Goal: Use online tool/utility: Utilize a website feature to perform a specific function

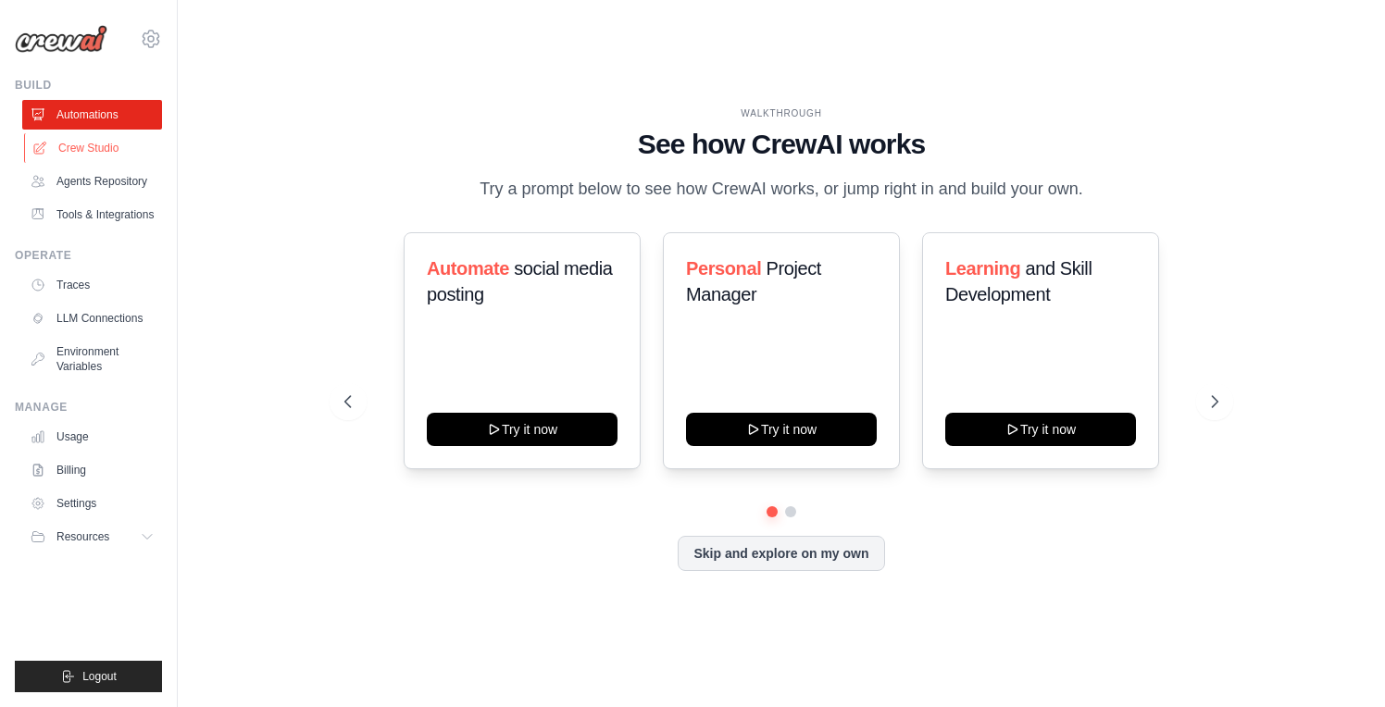
click at [81, 143] on link "Crew Studio" at bounding box center [94, 148] width 140 height 30
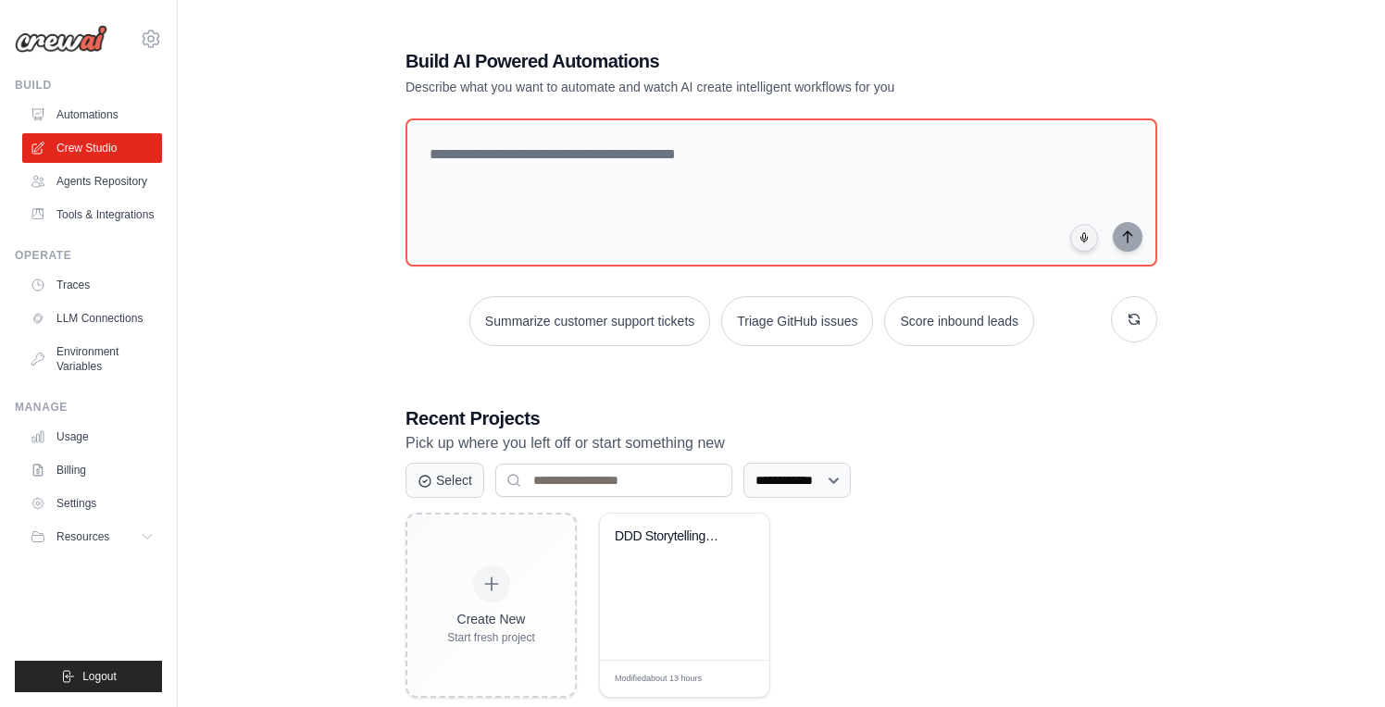
scroll to position [30, 0]
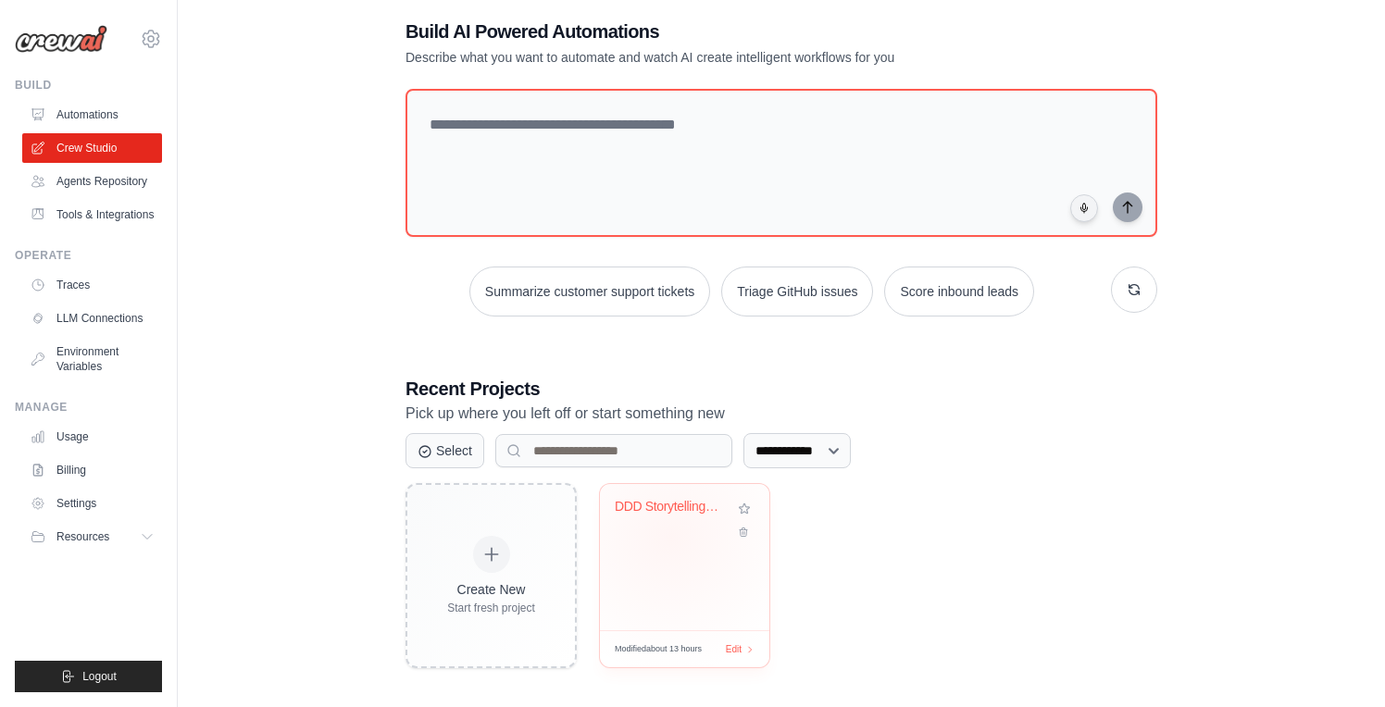
click at [670, 537] on div "DDD Storytelling with [DOMAIN_NAME]" at bounding box center [685, 520] width 140 height 43
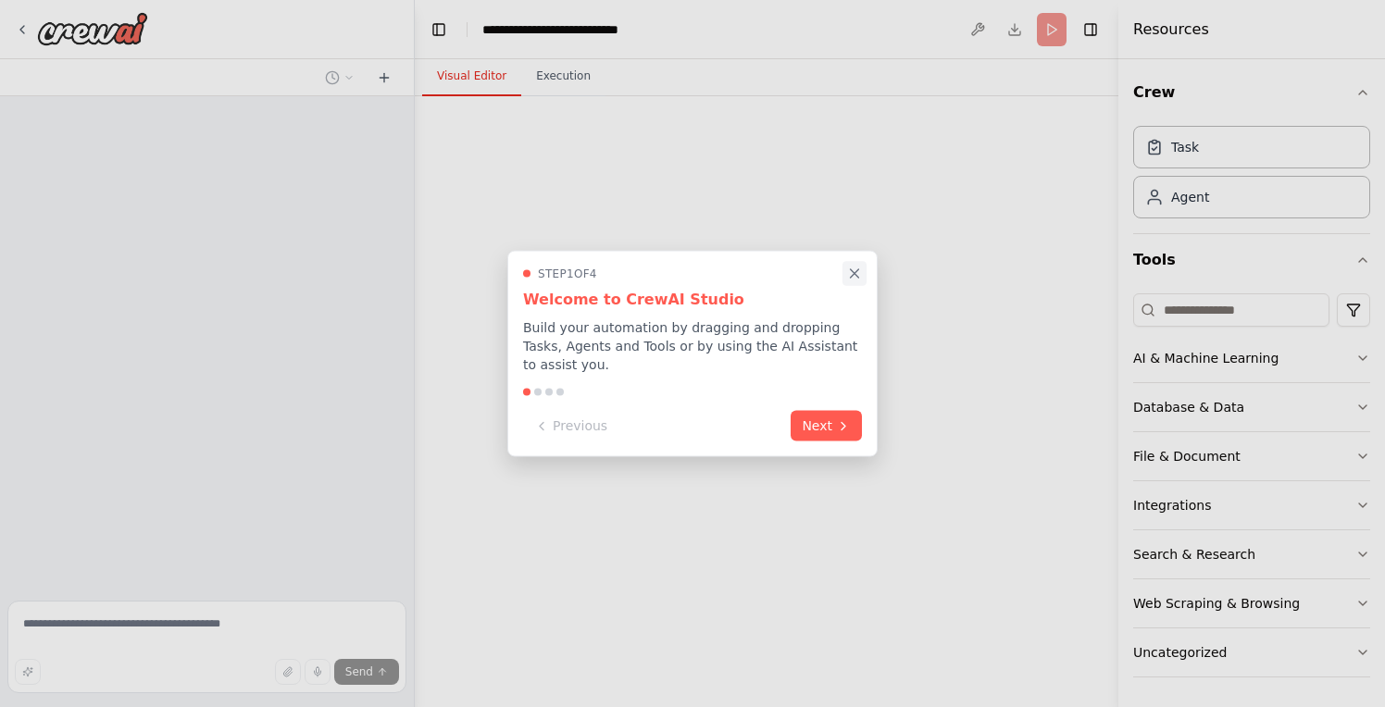
click at [850, 275] on icon "Close walkthrough" at bounding box center [854, 274] width 17 height 17
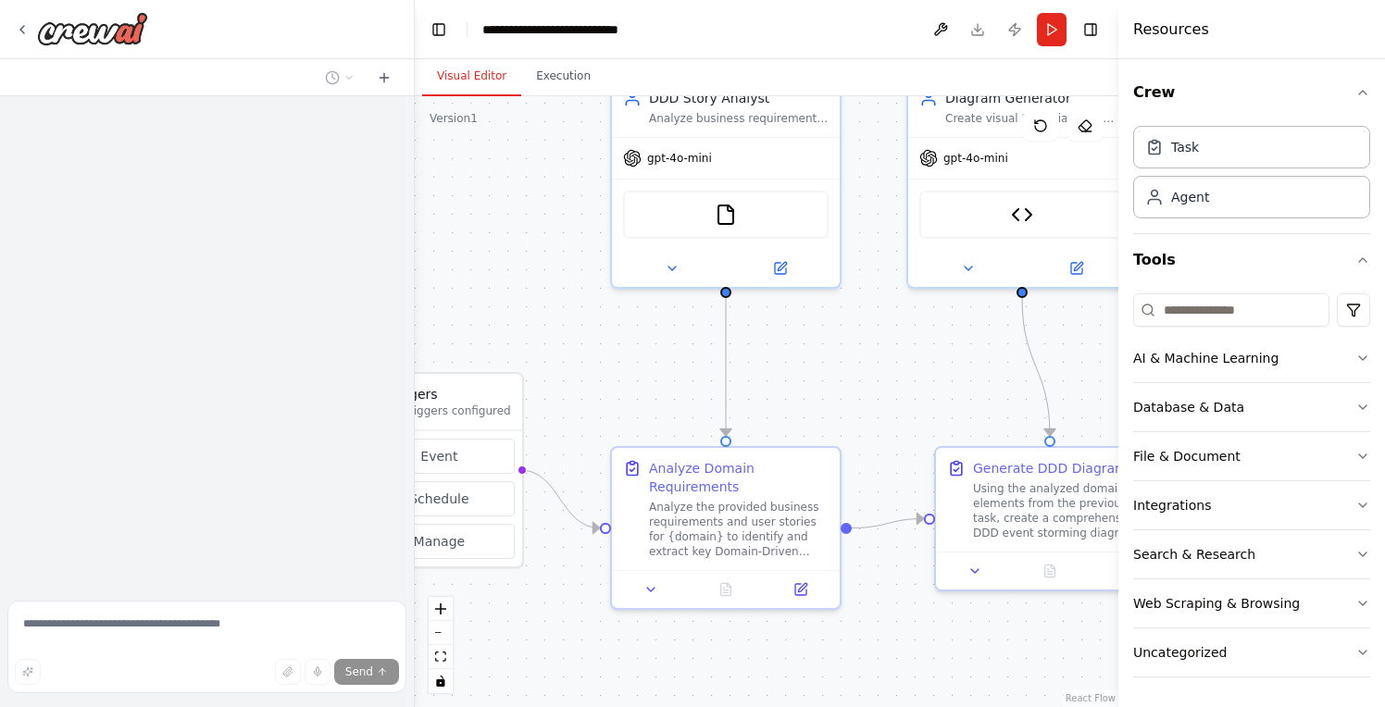
drag, startPoint x: 753, startPoint y: 365, endPoint x: 595, endPoint y: 266, distance: 185.9
click at [578, 251] on div ".deletable-edge-delete-btn { width: 20px; height: 20px; border: 0px solid #ffff…" at bounding box center [766, 401] width 703 height 611
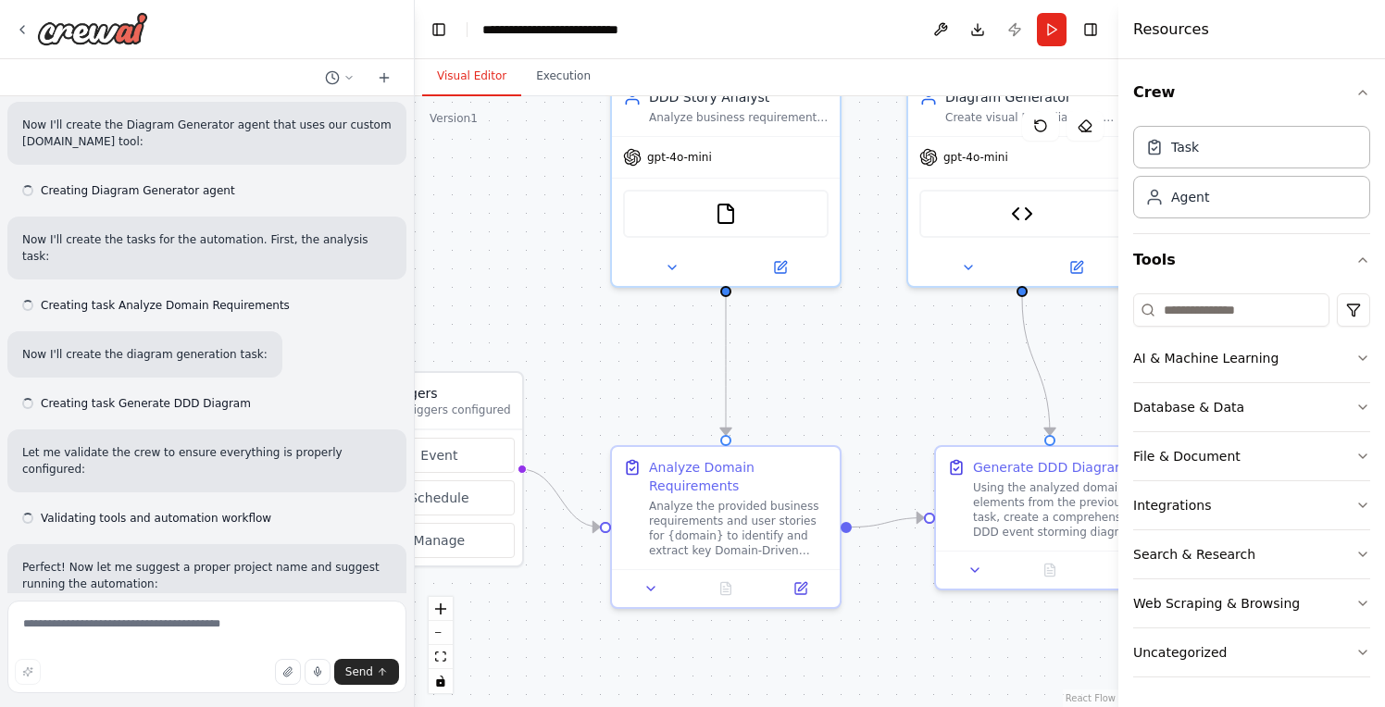
scroll to position [2894, 0]
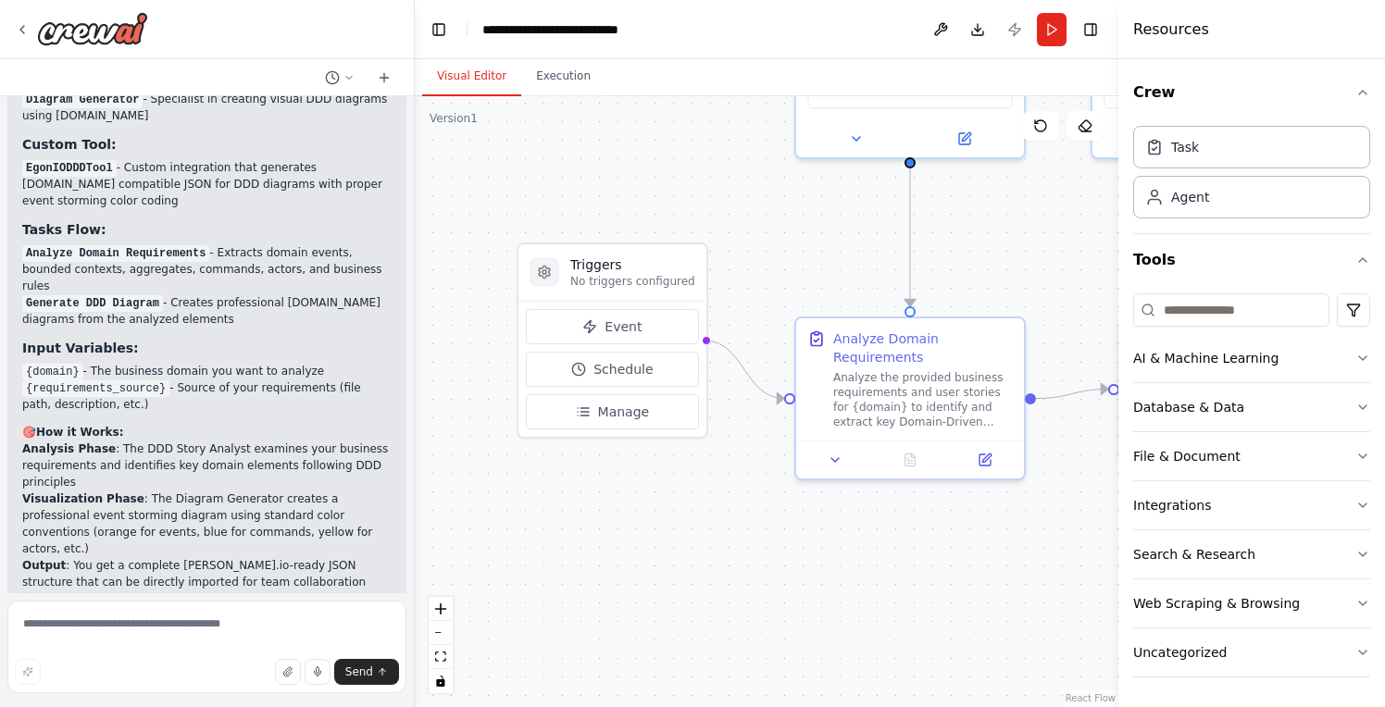
drag, startPoint x: 616, startPoint y: 346, endPoint x: 797, endPoint y: 223, distance: 218.5
click at [797, 223] on div ".deletable-edge-delete-btn { width: 20px; height: 20px; border: 0px solid #ffff…" at bounding box center [766, 401] width 703 height 611
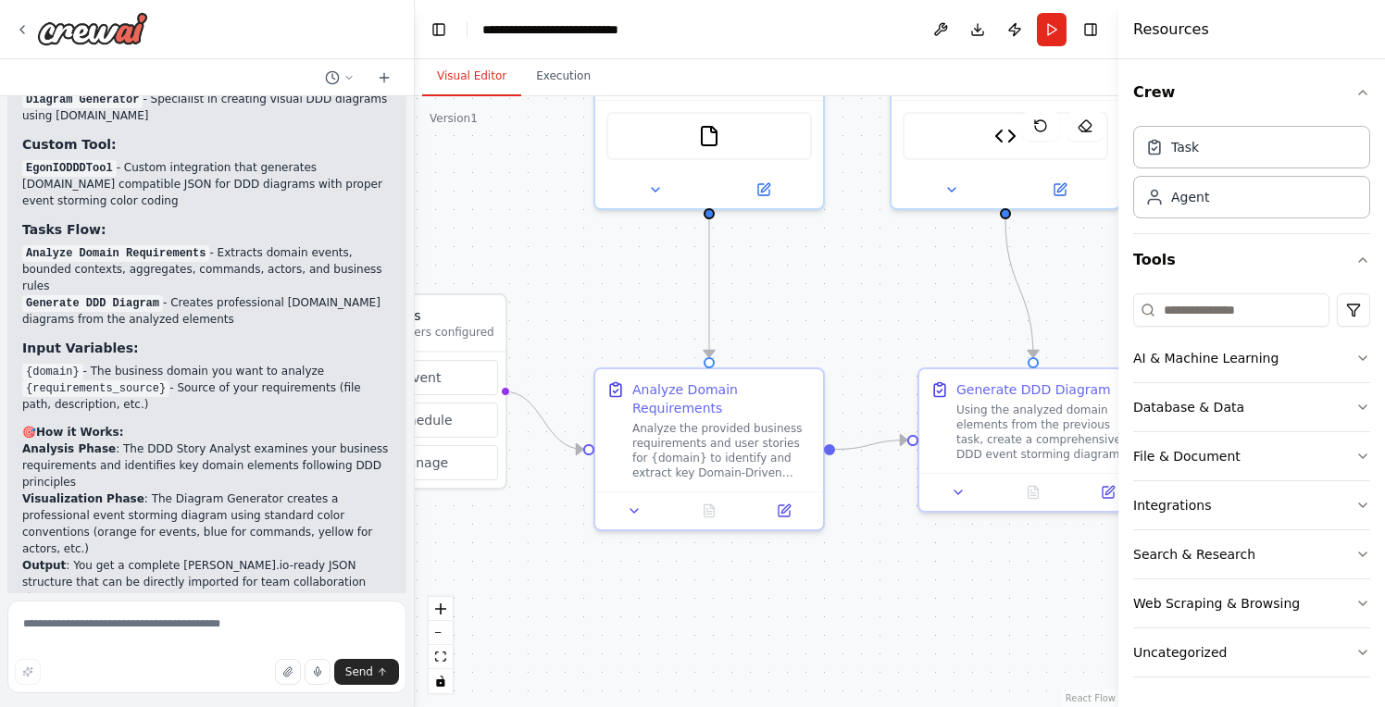
drag, startPoint x: 816, startPoint y: 272, endPoint x: 615, endPoint y: 323, distance: 208.1
click at [615, 323] on div ".deletable-edge-delete-btn { width: 20px; height: 20px; border: 0px solid #ffff…" at bounding box center [766, 401] width 703 height 611
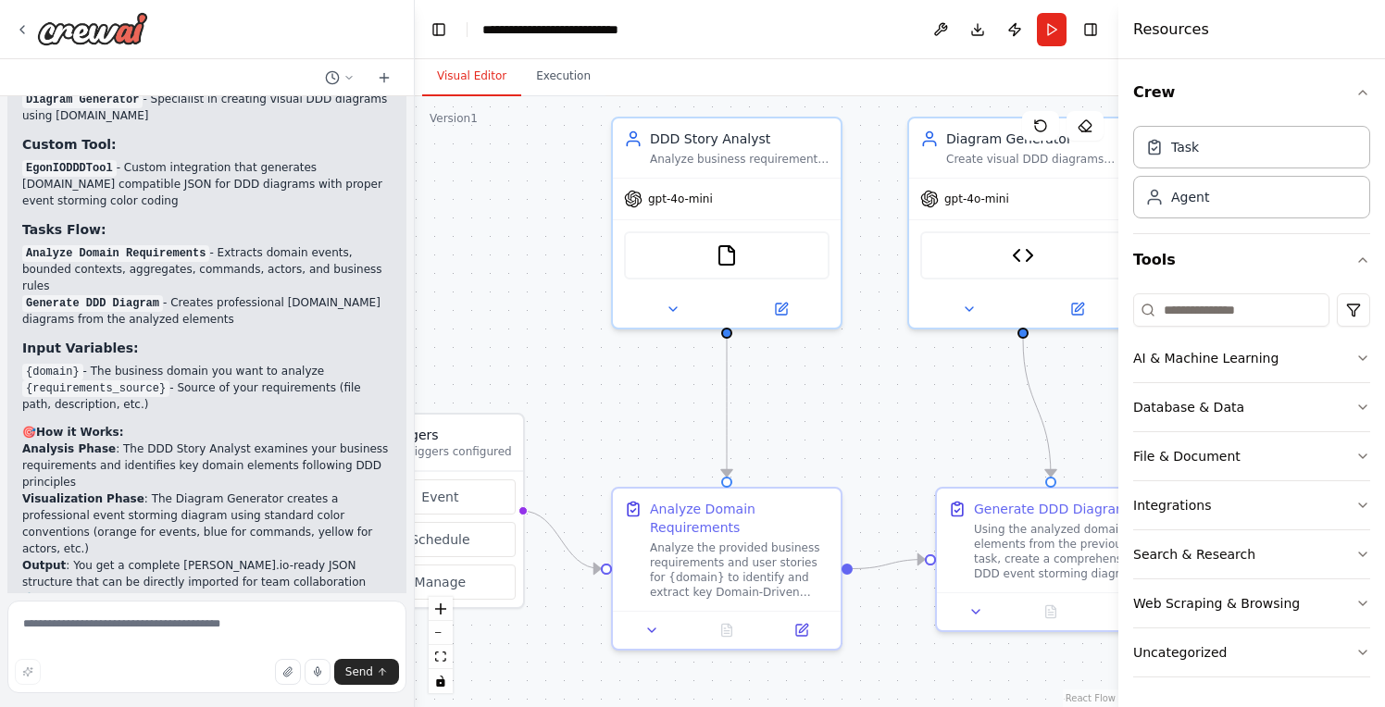
drag, startPoint x: 647, startPoint y: 323, endPoint x: 677, endPoint y: 413, distance: 94.5
click at [677, 413] on div ".deletable-edge-delete-btn { width: 20px; height: 20px; border: 0px solid #ffff…" at bounding box center [766, 401] width 703 height 611
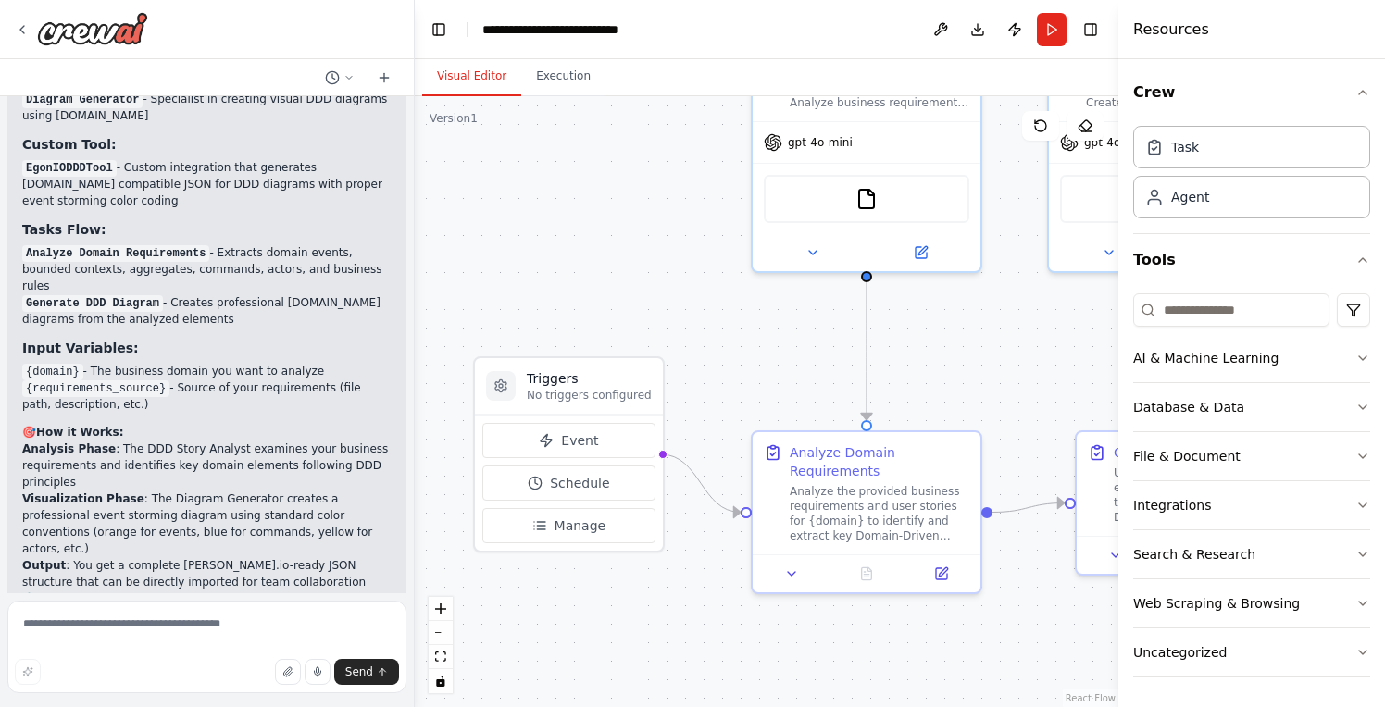
drag, startPoint x: 639, startPoint y: 405, endPoint x: 796, endPoint y: 331, distance: 173.5
click at [796, 331] on div ".deletable-edge-delete-btn { width: 20px; height: 20px; border: 0px solid #ffff…" at bounding box center [766, 401] width 703 height 611
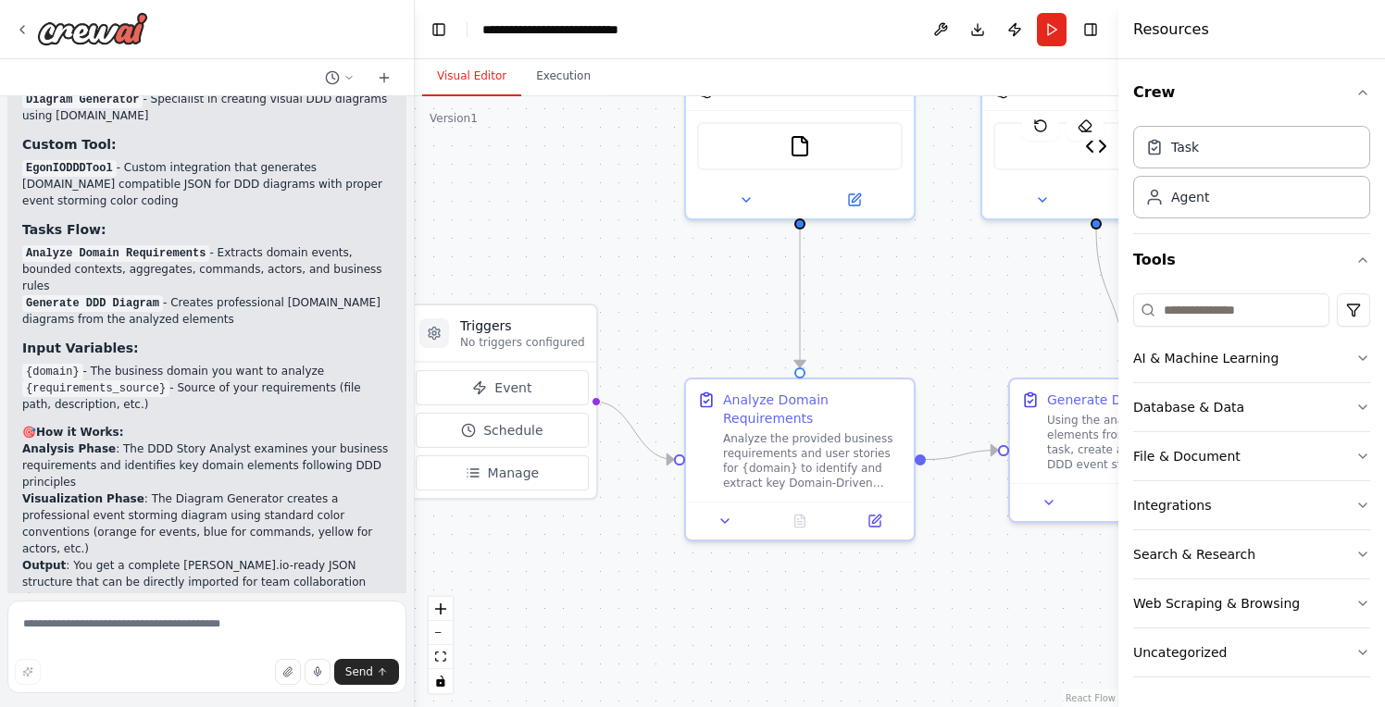
drag, startPoint x: 797, startPoint y: 360, endPoint x: 676, endPoint y: 319, distance: 127.9
click at [676, 319] on div ".deletable-edge-delete-btn { width: 20px; height: 20px; border: 0px solid #ffff…" at bounding box center [766, 401] width 703 height 611
